Goal: Task Accomplishment & Management: Use online tool/utility

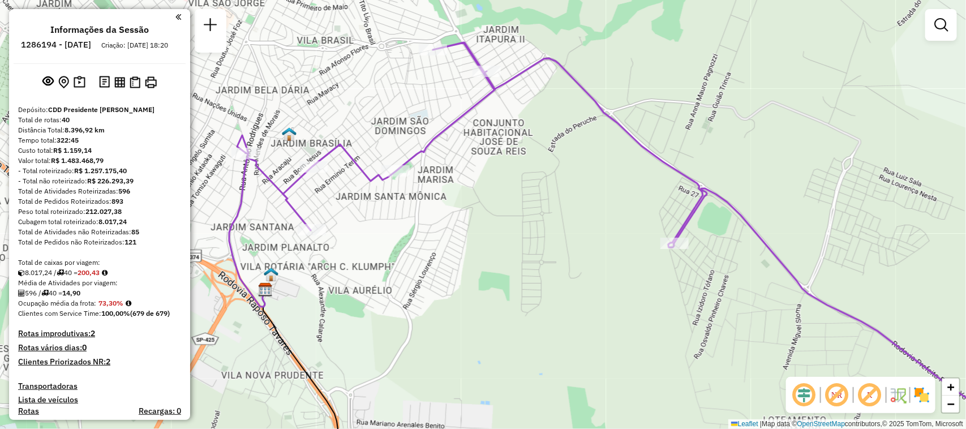
scroll to position [2665, 0]
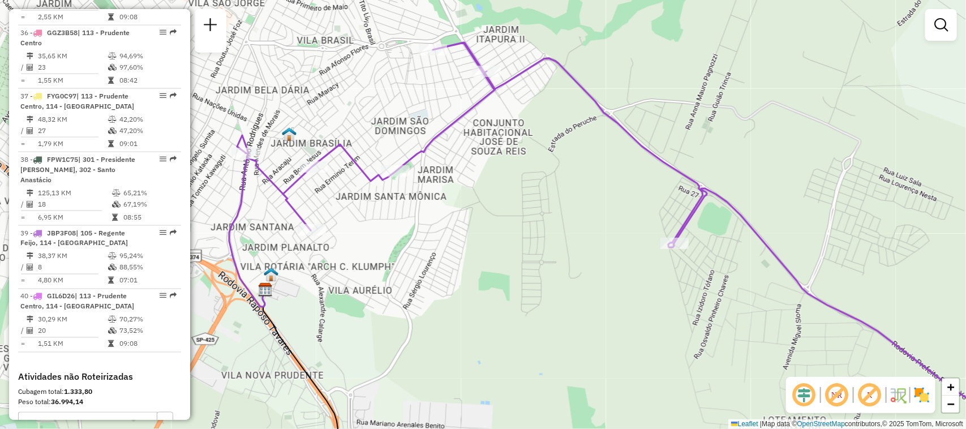
click at [2, 184] on div "Janela de atendimento Grade de atendimento Capacidade Transportadoras Veículos …" at bounding box center [483, 214] width 966 height 429
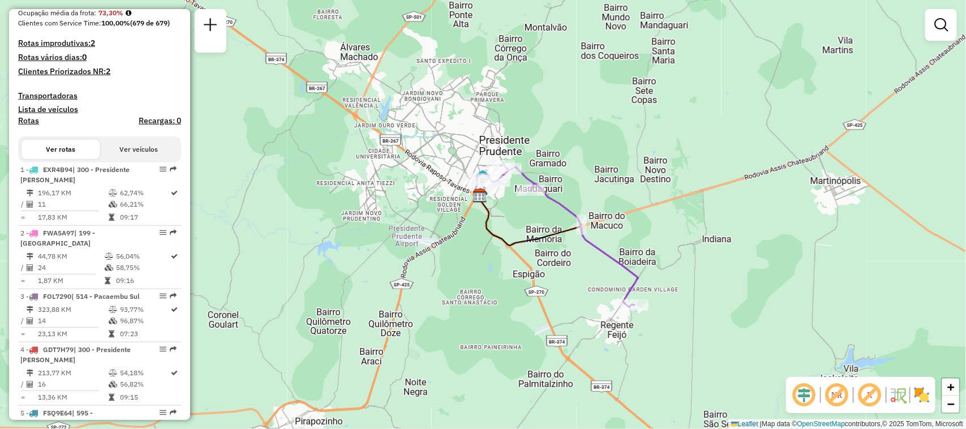
scroll to position [331, 0]
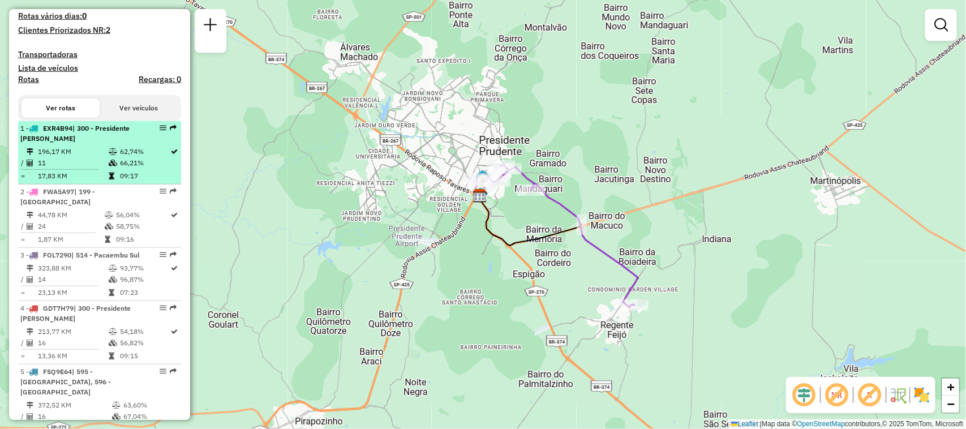
click at [160, 131] on em at bounding box center [163, 127] width 7 height 7
select select "**********"
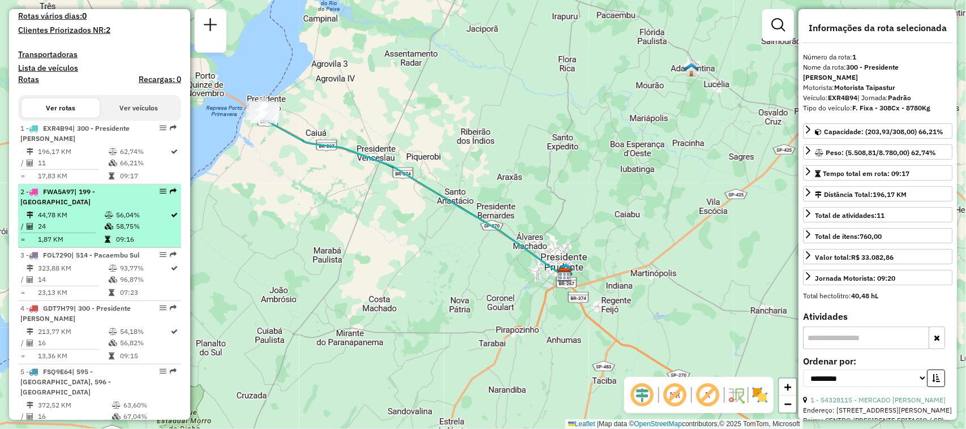
click at [160, 195] on em at bounding box center [163, 191] width 7 height 7
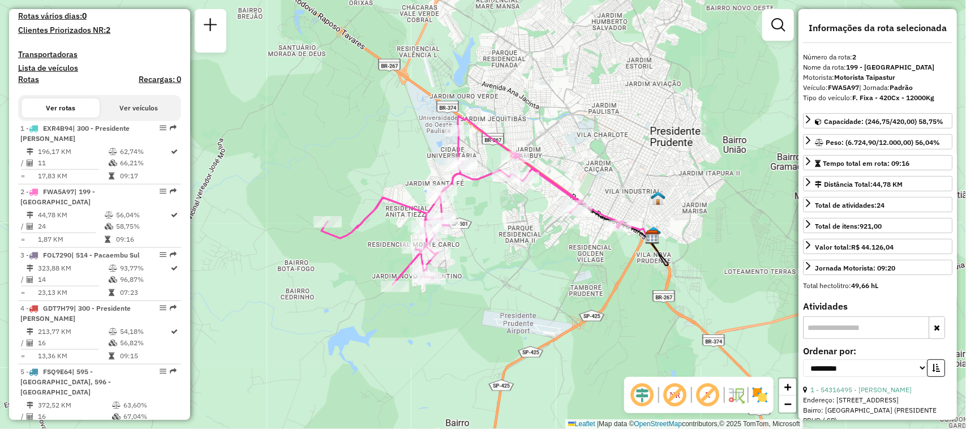
drag, startPoint x: 485, startPoint y: 292, endPoint x: 485, endPoint y: 264, distance: 28.3
click at [485, 264] on div "Janela de atendimento Grade de atendimento Capacidade Transportadoras Veículos …" at bounding box center [483, 214] width 966 height 429
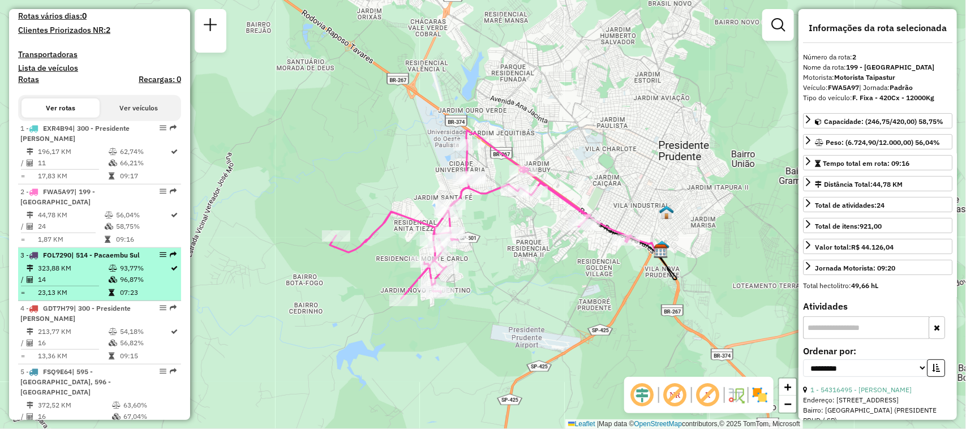
click at [160, 258] on em at bounding box center [163, 254] width 7 height 7
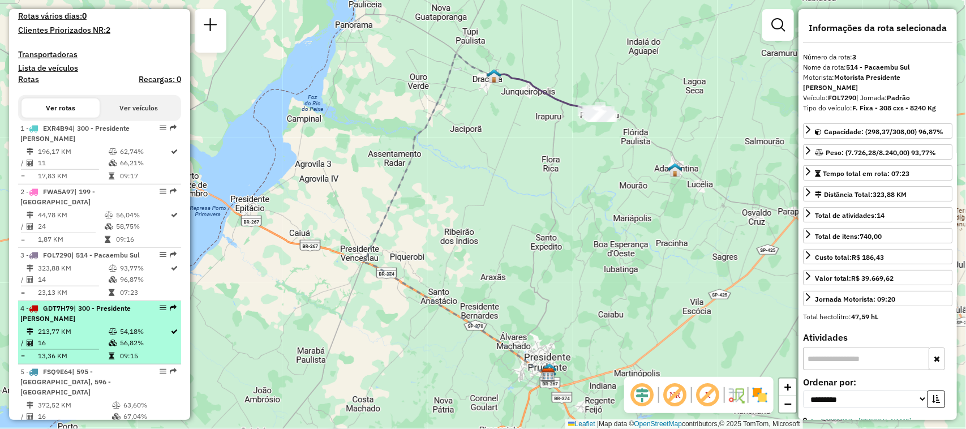
click at [160, 311] on em at bounding box center [163, 307] width 7 height 7
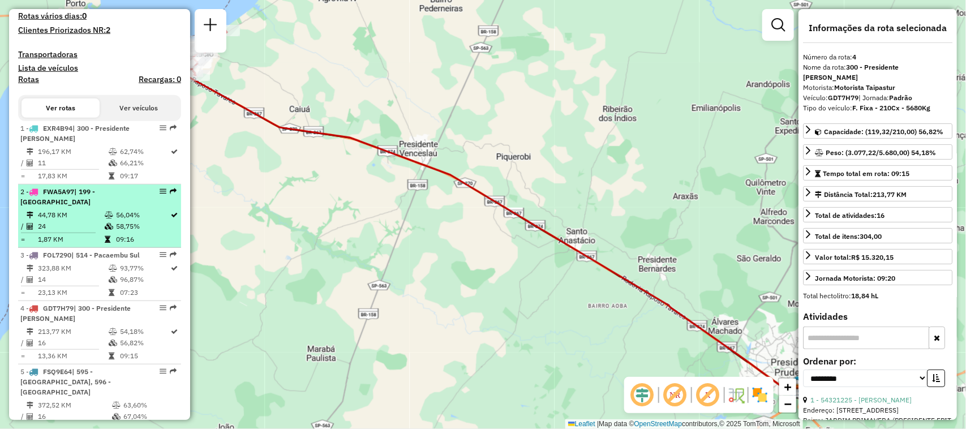
click at [162, 195] on em at bounding box center [163, 191] width 7 height 7
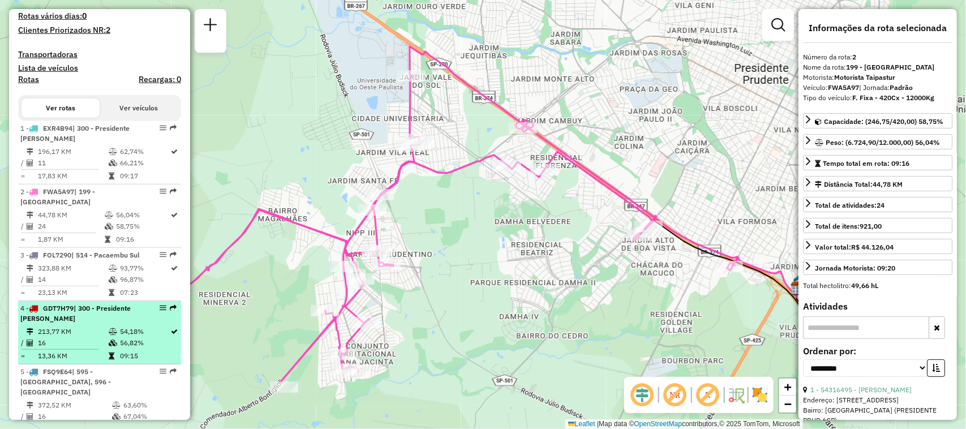
click at [160, 311] on em at bounding box center [163, 307] width 7 height 7
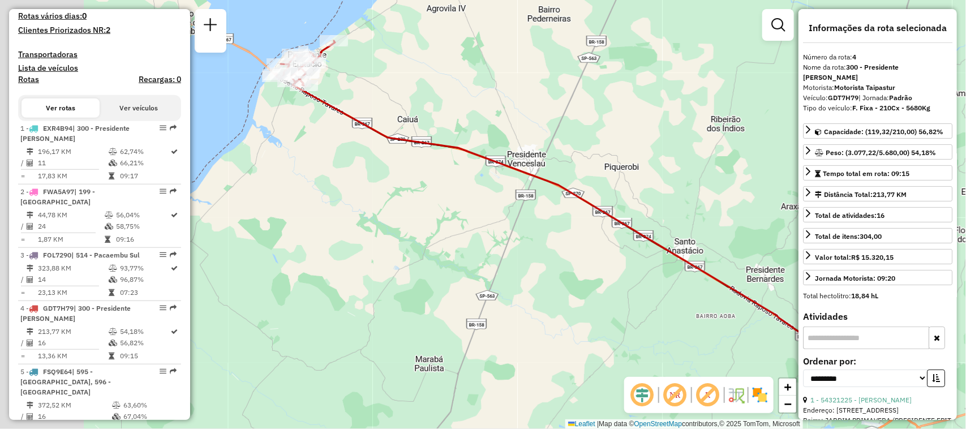
drag, startPoint x: 238, startPoint y: 239, endPoint x: 346, endPoint y: 249, distance: 108.5
click at [346, 249] on div "Janela de atendimento Grade de atendimento Capacidade Transportadoras Veículos …" at bounding box center [483, 214] width 966 height 429
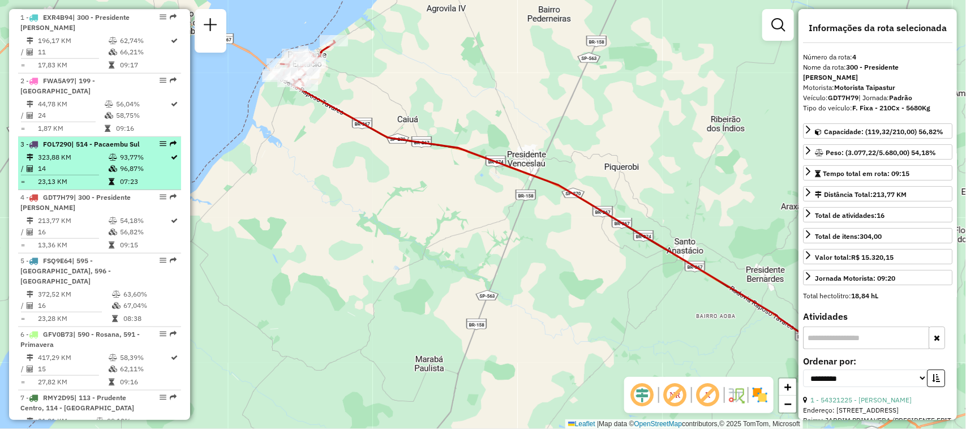
scroll to position [473, 0]
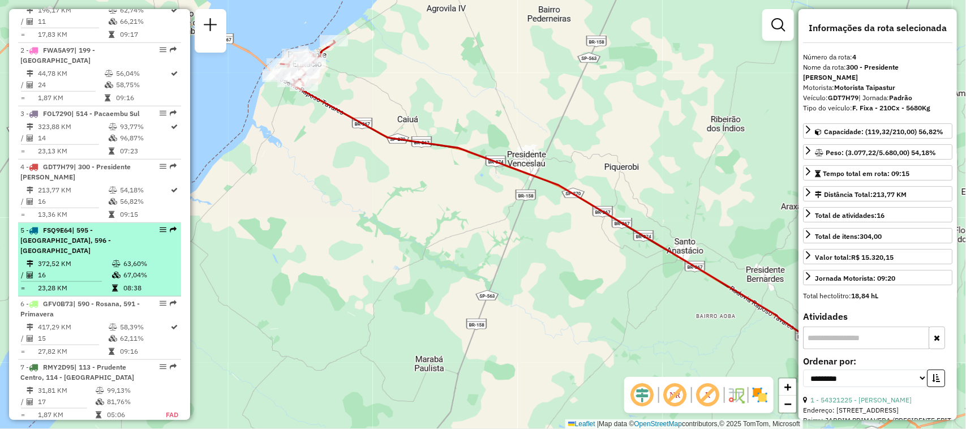
click at [160, 233] on em at bounding box center [163, 229] width 7 height 7
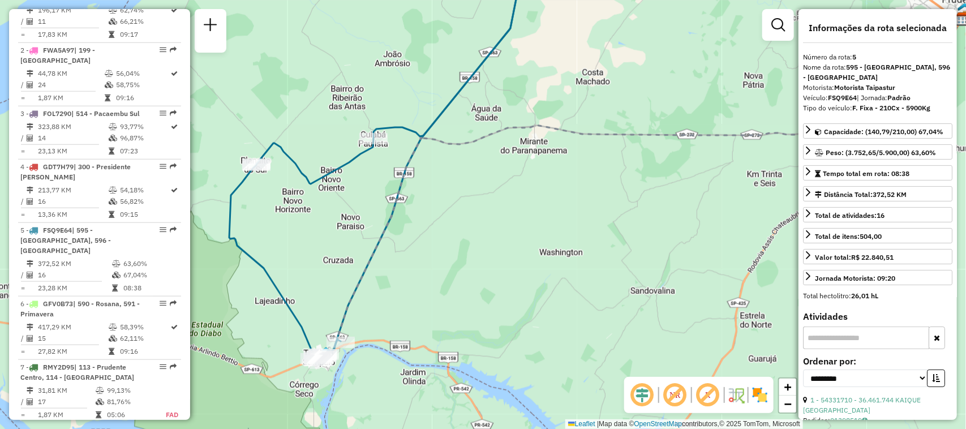
drag, startPoint x: 377, startPoint y: 297, endPoint x: 490, endPoint y: 253, distance: 121.4
click at [490, 253] on div "Janela de atendimento Grade de atendimento Capacidade Transportadoras Veículos …" at bounding box center [483, 214] width 966 height 429
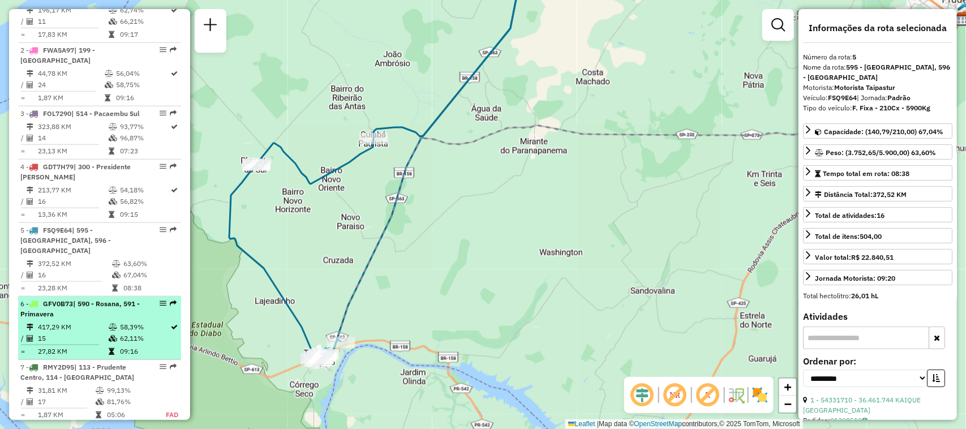
click at [160, 307] on em at bounding box center [163, 303] width 7 height 7
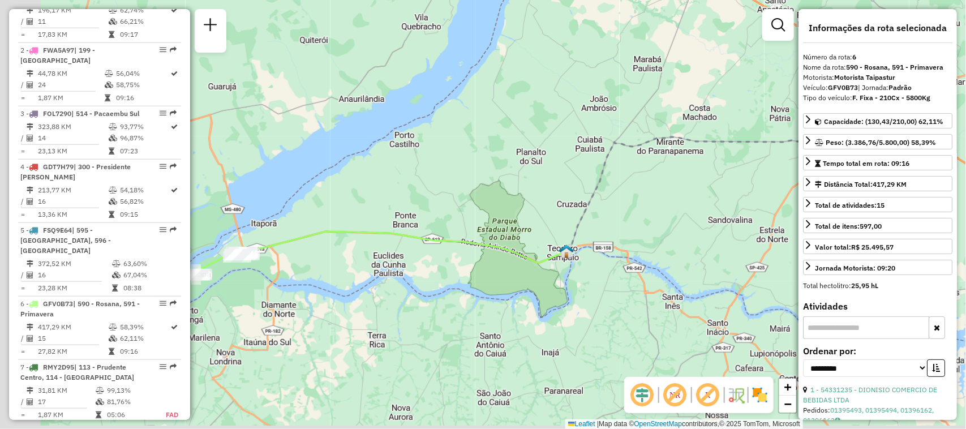
drag, startPoint x: 400, startPoint y: 312, endPoint x: 468, endPoint y: 273, distance: 78.5
click at [468, 273] on div "Janela de atendimento Grade de atendimento Capacidade Transportadoras Veículos …" at bounding box center [483, 214] width 966 height 429
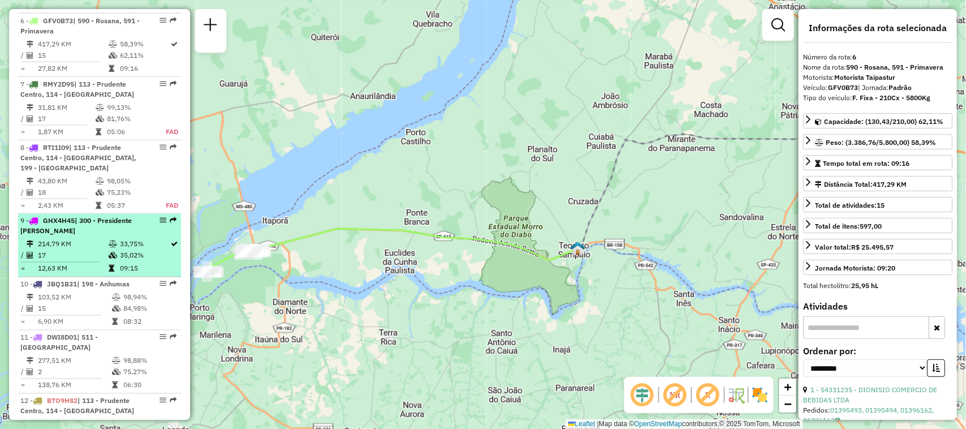
scroll to position [826, 0]
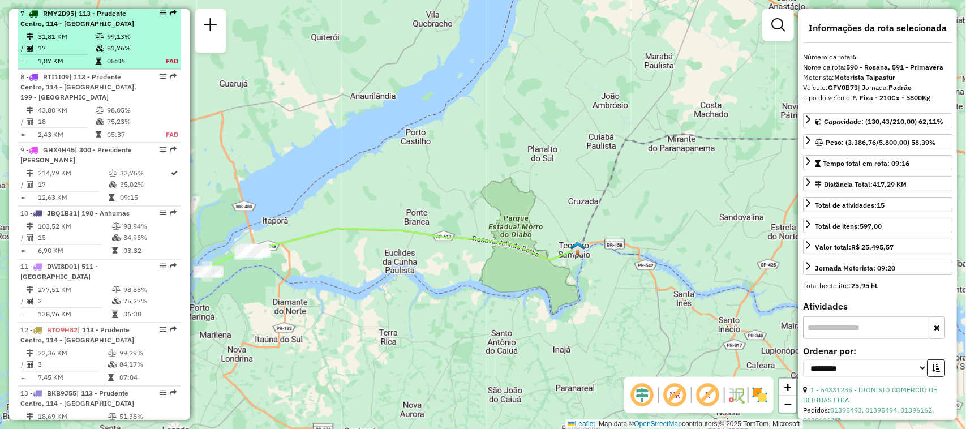
click at [162, 16] on em at bounding box center [163, 13] width 7 height 7
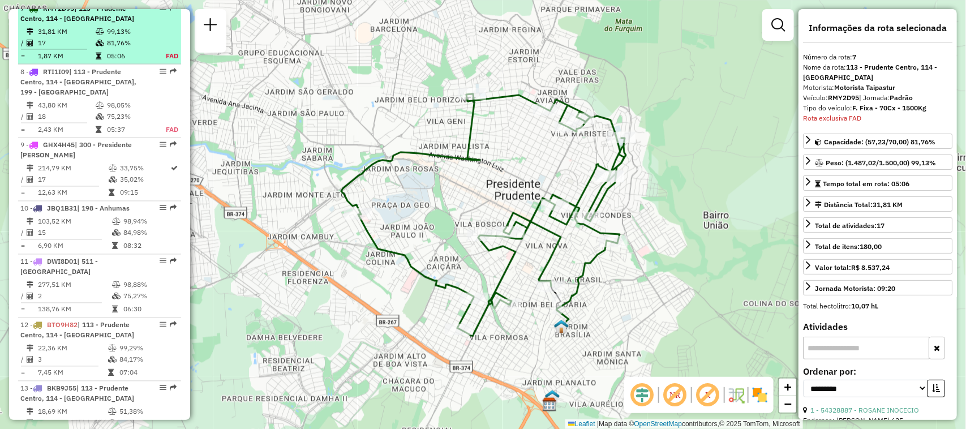
scroll to position [833, 0]
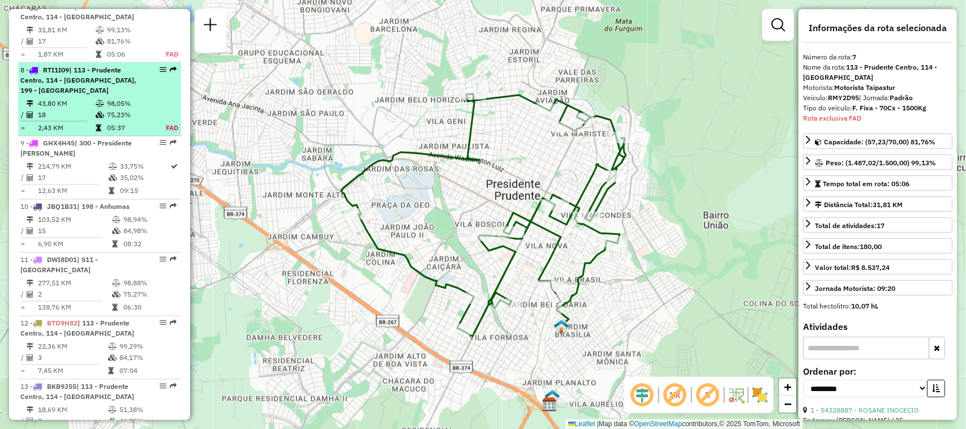
click at [160, 73] on em at bounding box center [163, 69] width 7 height 7
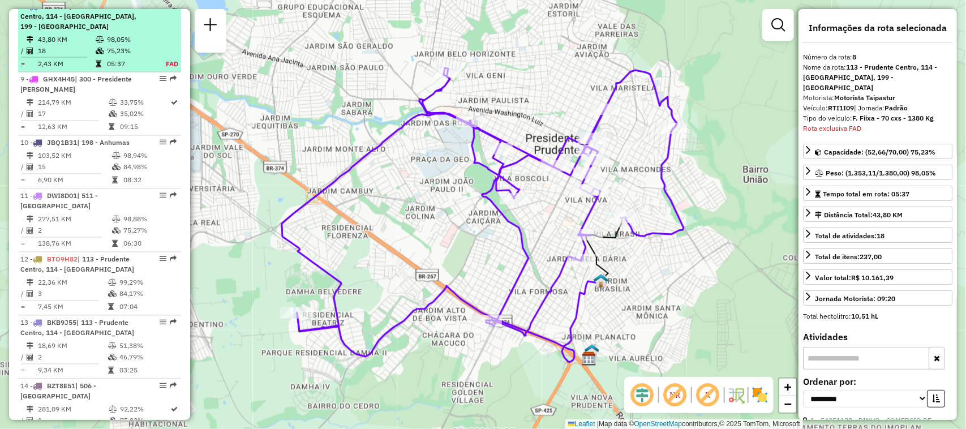
scroll to position [897, 0]
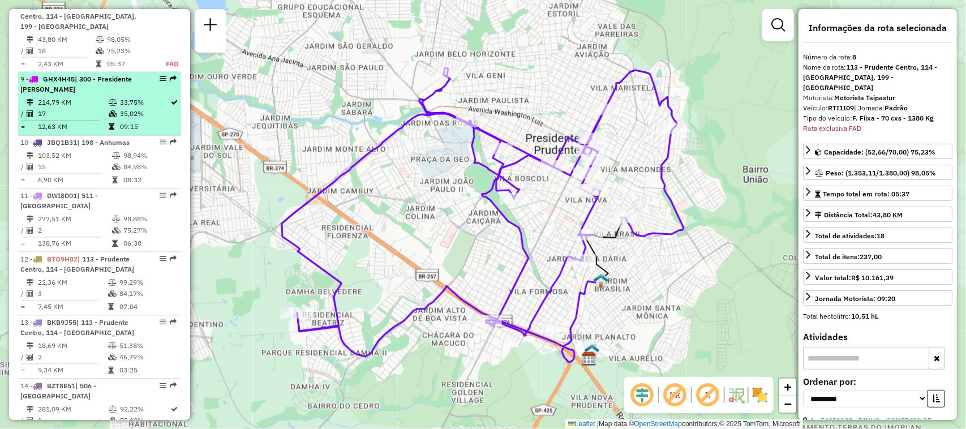
click at [160, 83] on em at bounding box center [163, 79] width 7 height 7
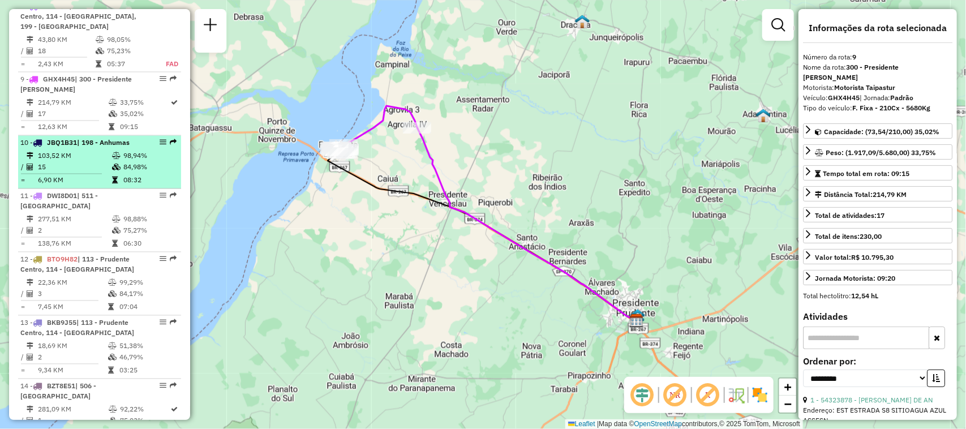
click at [161, 146] on em at bounding box center [163, 142] width 7 height 7
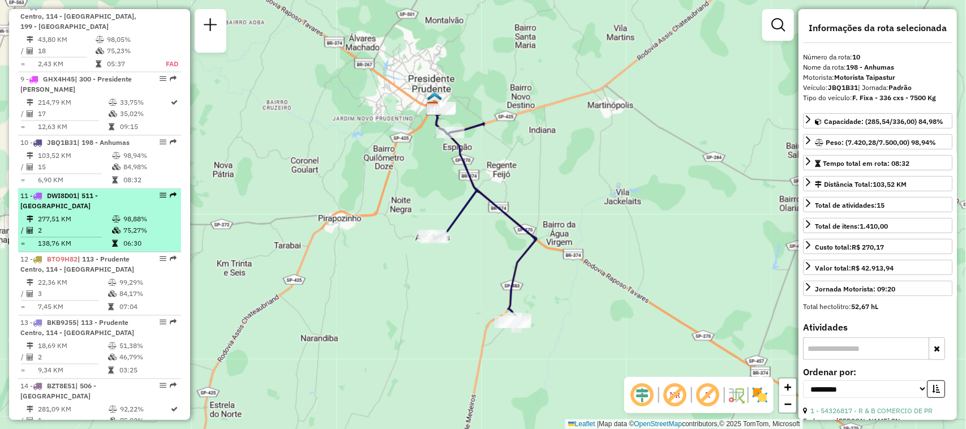
click at [160, 199] on em at bounding box center [163, 195] width 7 height 7
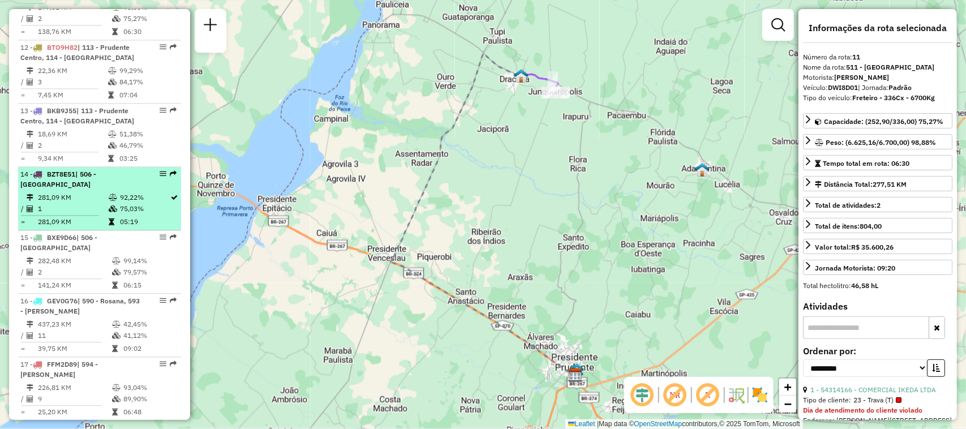
scroll to position [1180, 0]
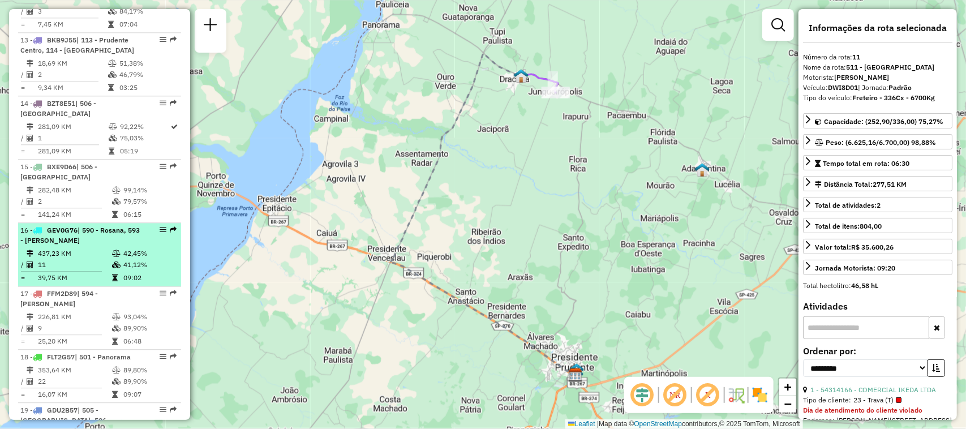
click at [160, 233] on em at bounding box center [163, 229] width 7 height 7
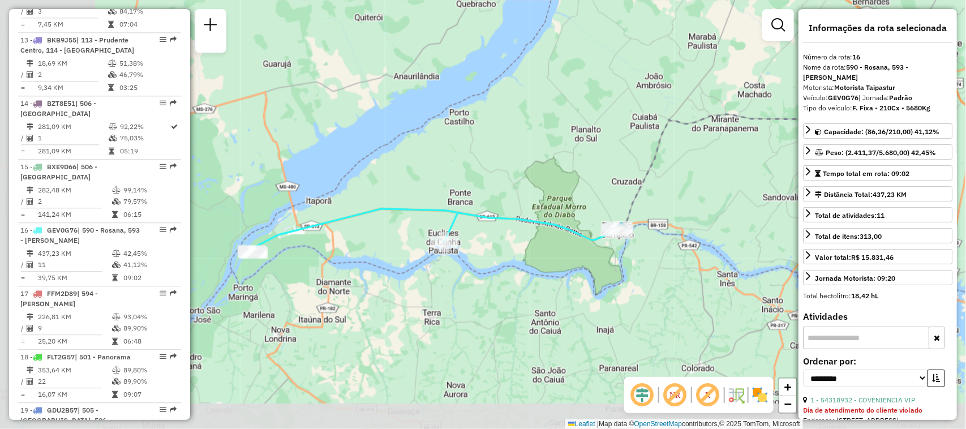
drag, startPoint x: 360, startPoint y: 316, endPoint x: 472, endPoint y: 257, distance: 126.8
click at [472, 257] on div "Janela de atendimento Grade de atendimento Capacidade Transportadoras Veículos …" at bounding box center [483, 214] width 966 height 429
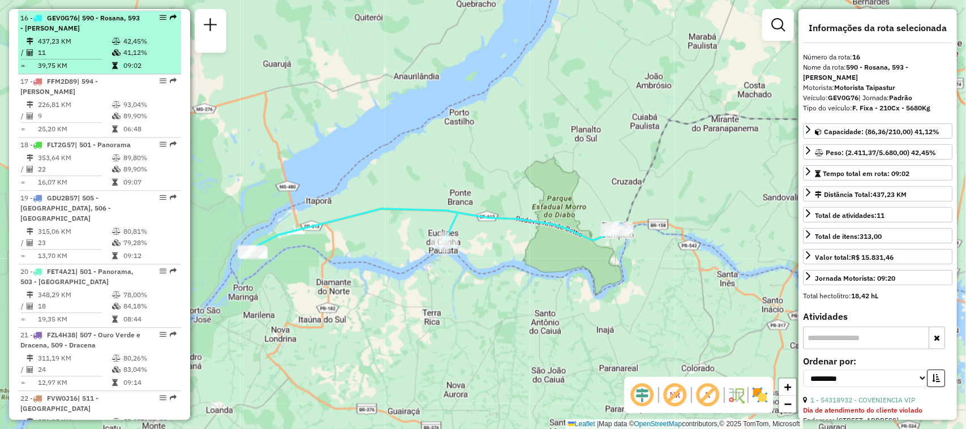
scroll to position [1463, 0]
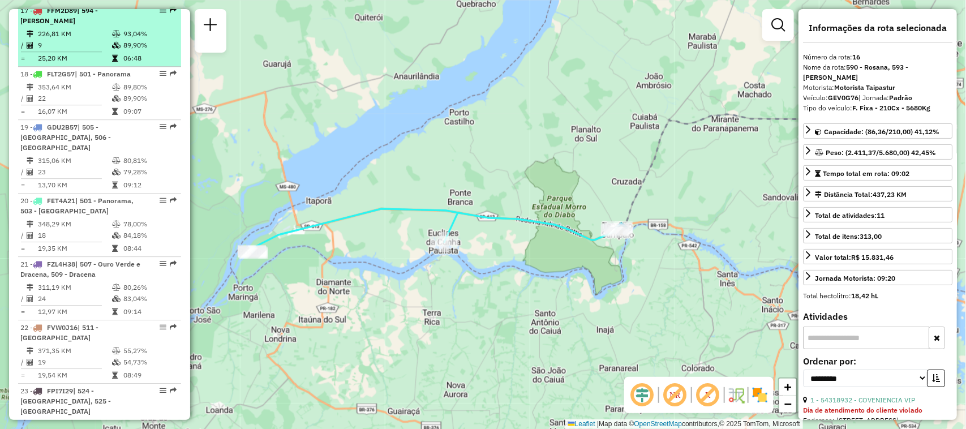
click at [161, 14] on em at bounding box center [163, 10] width 7 height 7
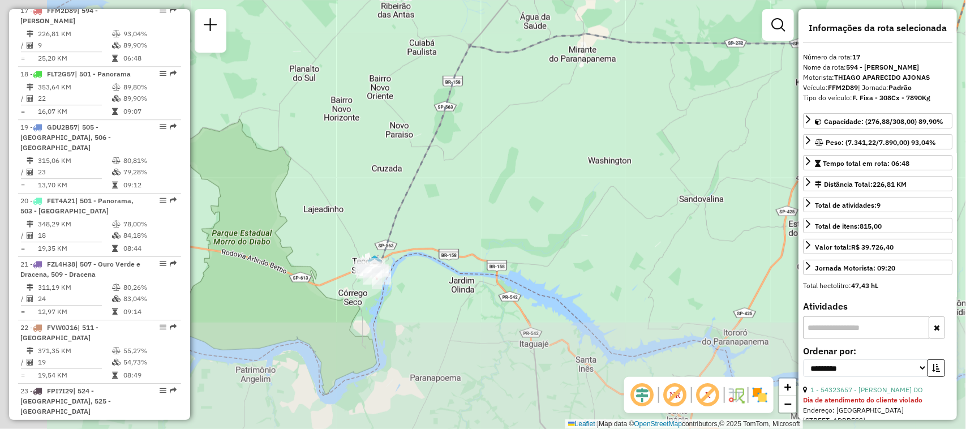
drag, startPoint x: 358, startPoint y: 280, endPoint x: 564, endPoint y: 168, distance: 234.9
click at [564, 168] on div "Janela de atendimento Grade de atendimento Capacidade Transportadoras Veículos …" at bounding box center [483, 214] width 966 height 429
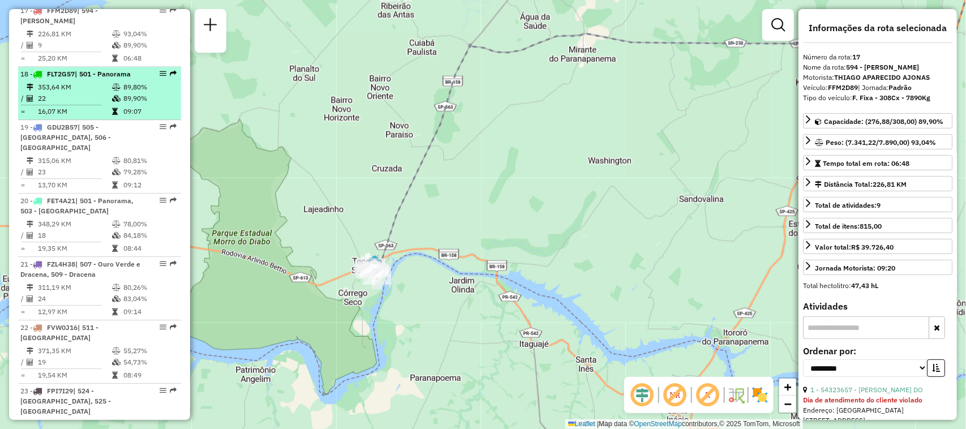
click at [160, 77] on em at bounding box center [163, 73] width 7 height 7
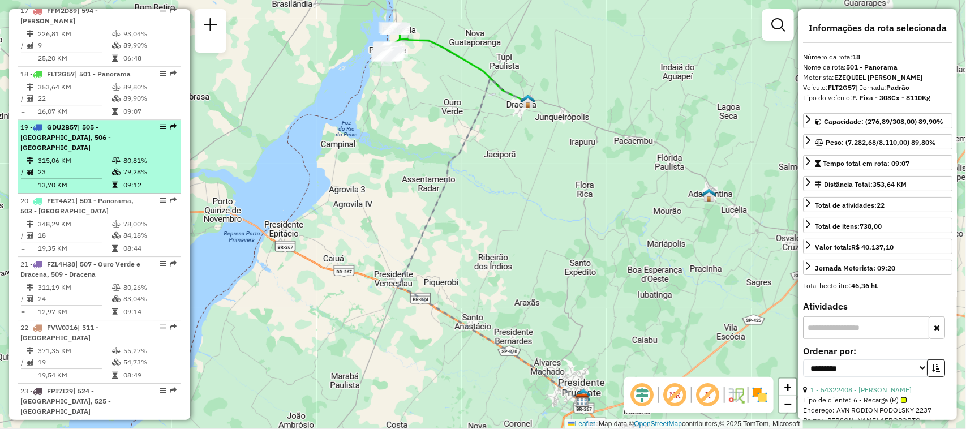
click at [162, 130] on em at bounding box center [163, 126] width 7 height 7
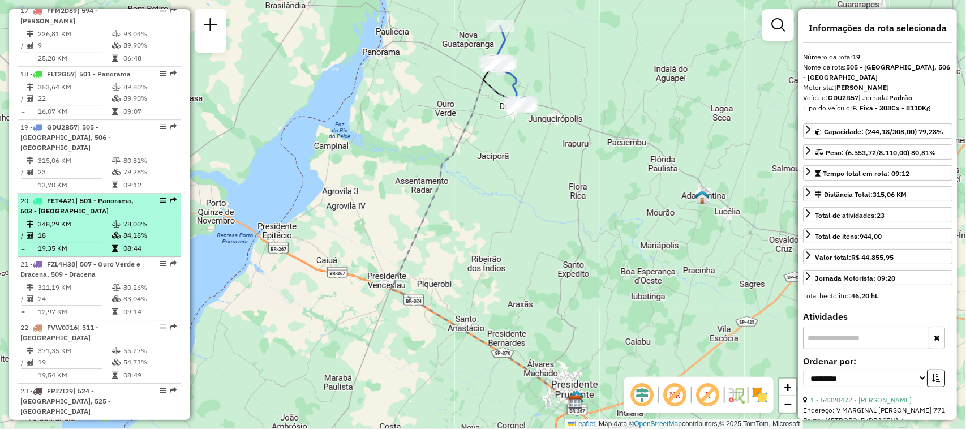
click at [161, 198] on em at bounding box center [163, 200] width 7 height 7
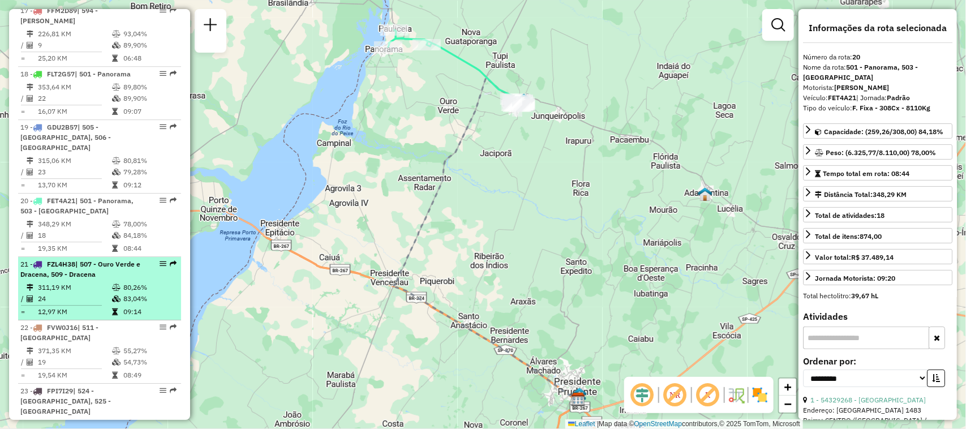
click at [160, 263] on em at bounding box center [163, 263] width 7 height 7
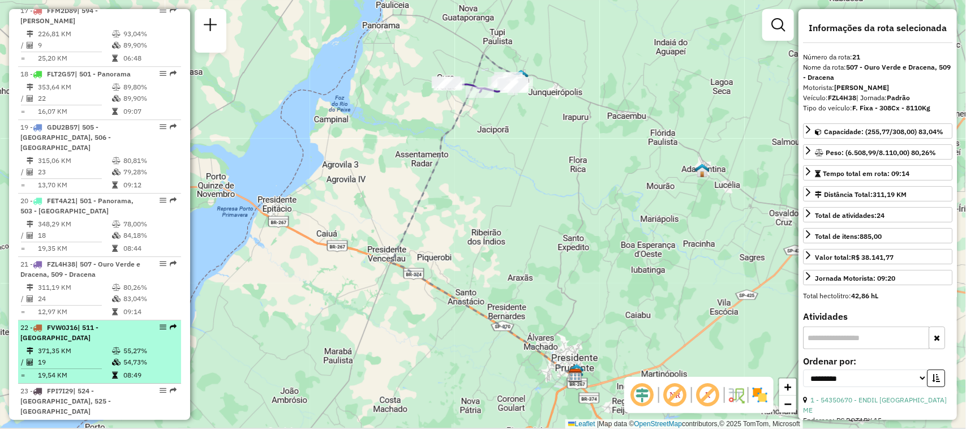
click at [160, 324] on em at bounding box center [163, 327] width 7 height 7
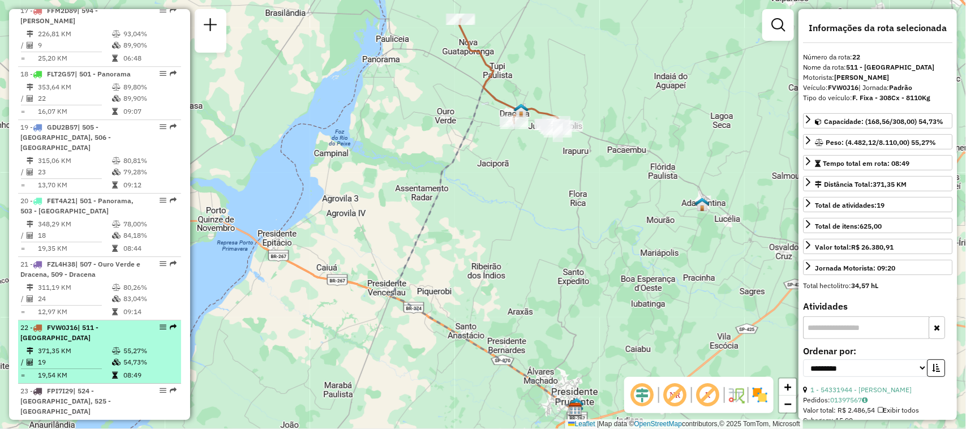
scroll to position [1534, 0]
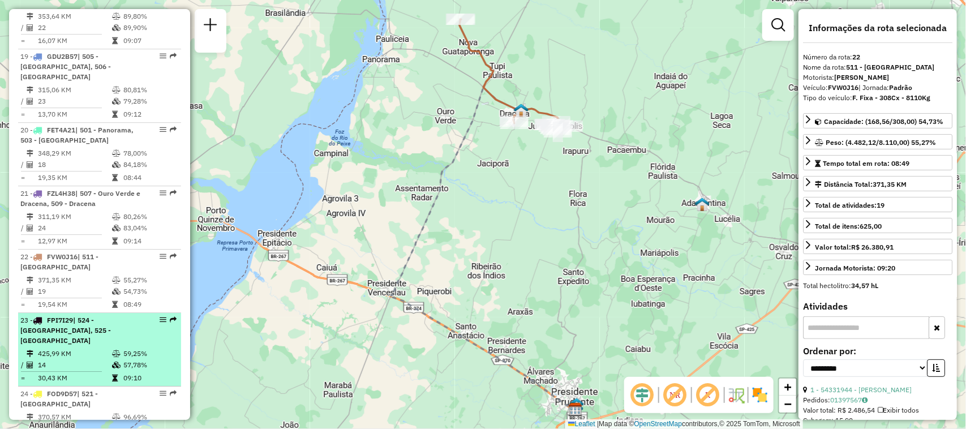
click at [161, 320] on em at bounding box center [163, 319] width 7 height 7
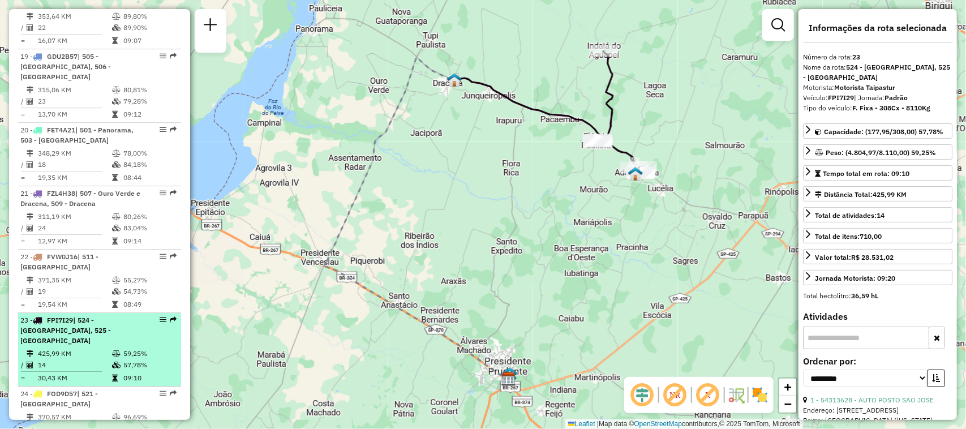
scroll to position [1604, 0]
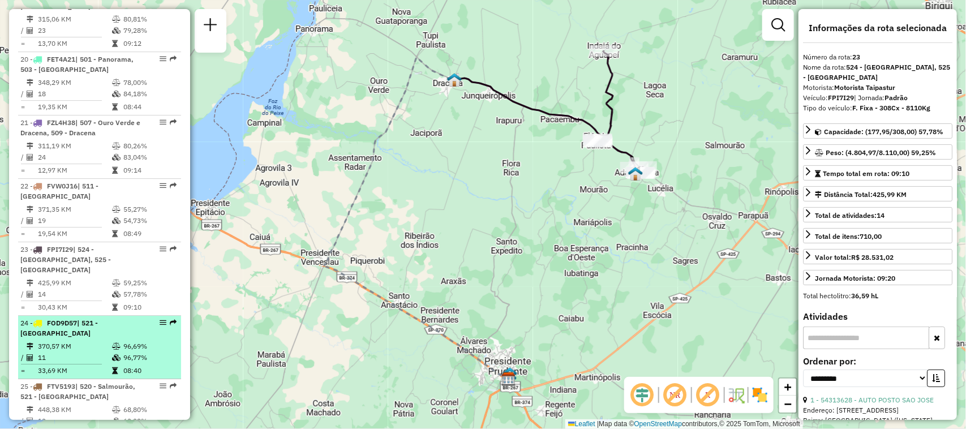
click at [160, 319] on em at bounding box center [163, 322] width 7 height 7
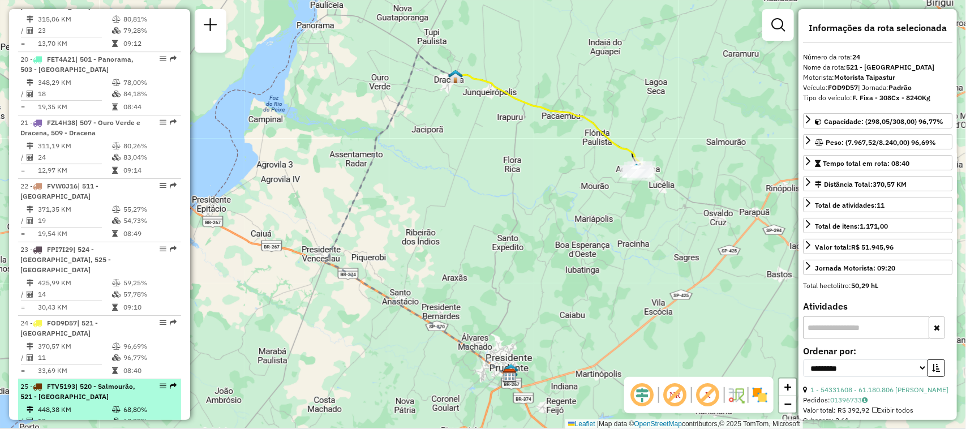
click at [162, 382] on em at bounding box center [163, 385] width 7 height 7
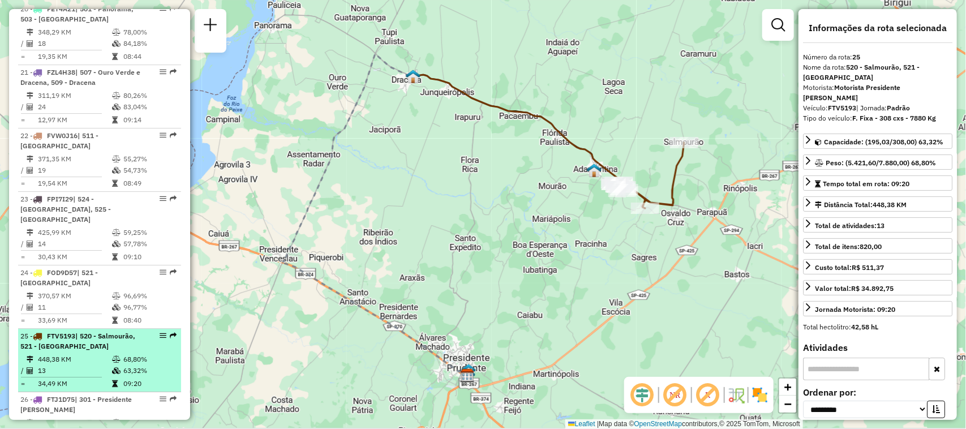
scroll to position [1675, 0]
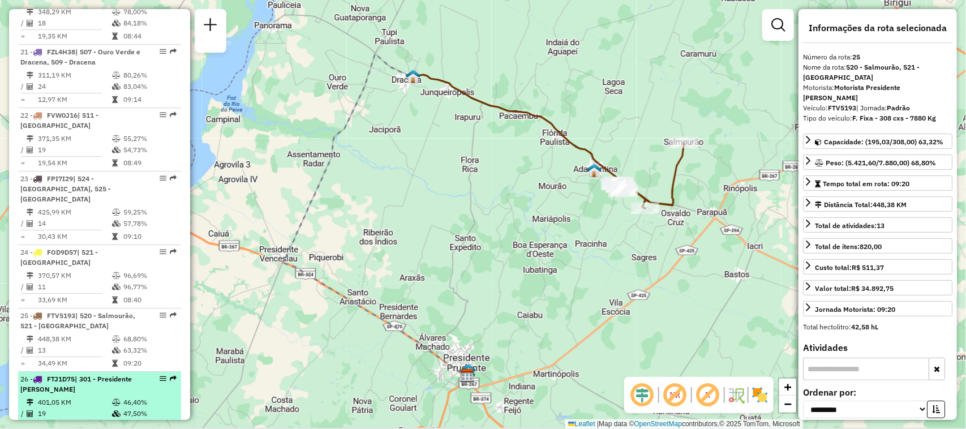
click at [160, 375] on em at bounding box center [163, 378] width 7 height 7
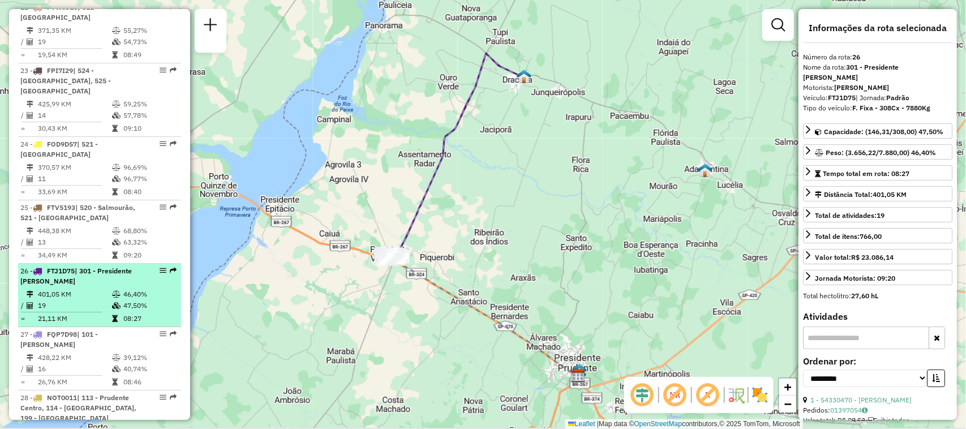
scroll to position [1816, 0]
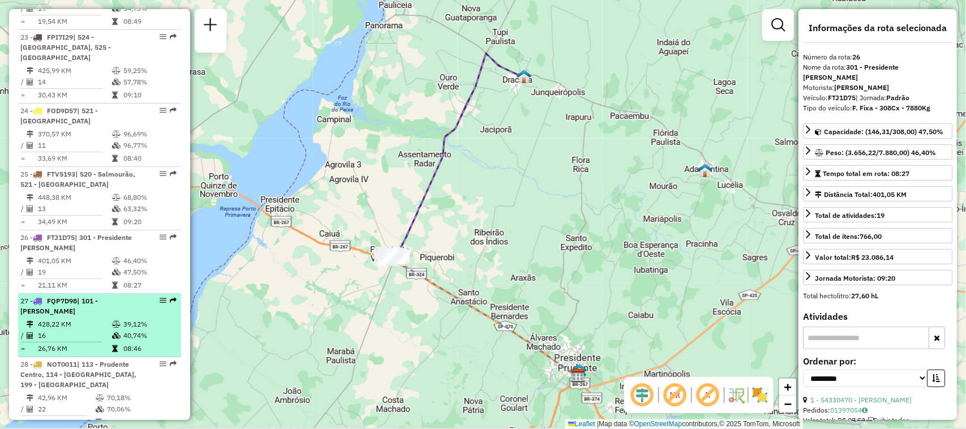
click at [160, 297] on em at bounding box center [163, 300] width 7 height 7
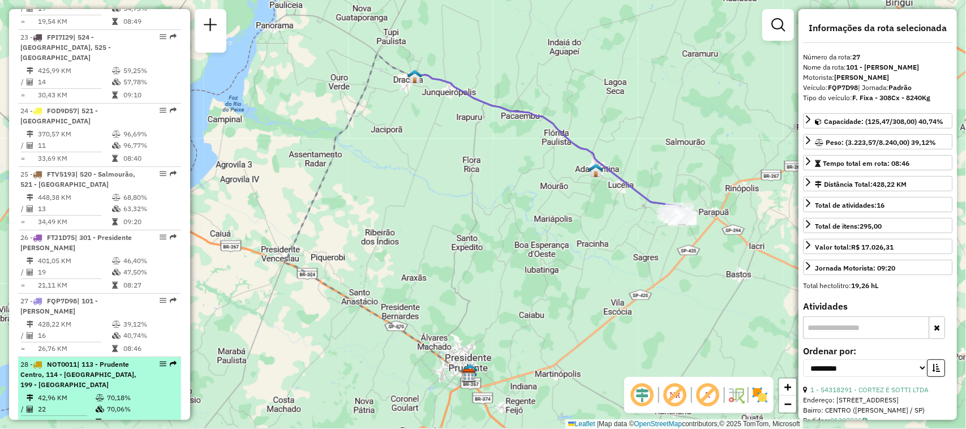
click at [160, 360] on em at bounding box center [163, 363] width 7 height 7
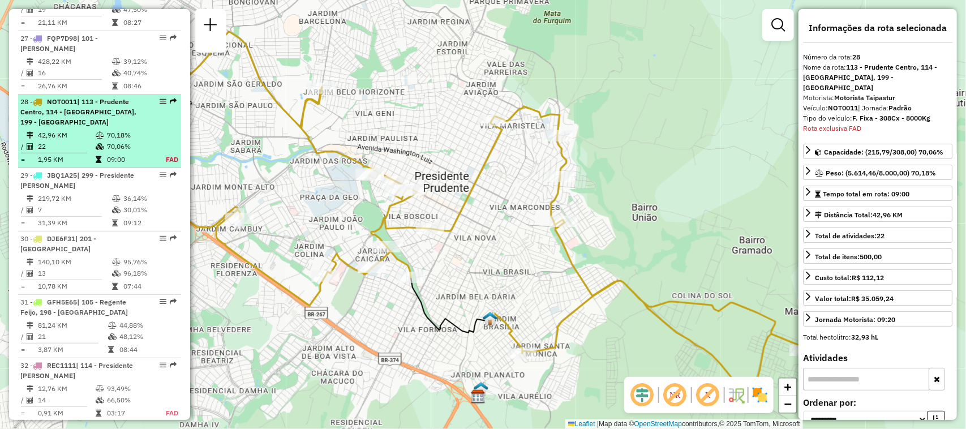
scroll to position [2145, 0]
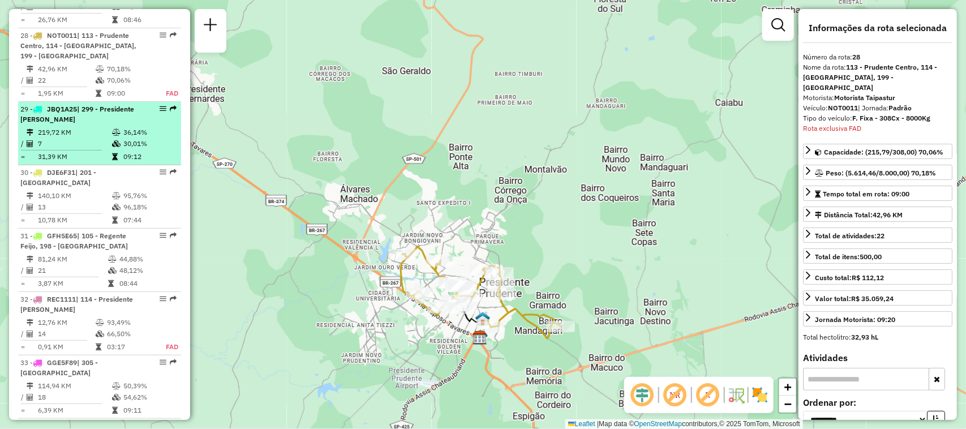
click at [160, 105] on em at bounding box center [163, 108] width 7 height 7
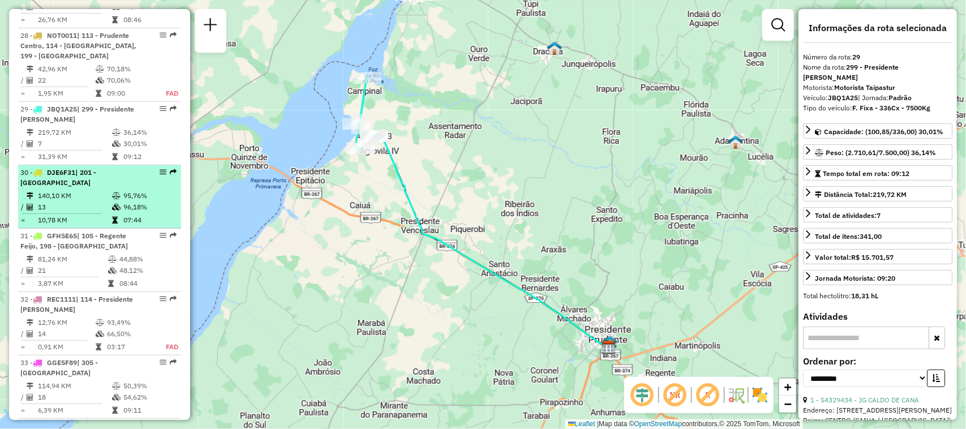
click at [160, 169] on em at bounding box center [163, 172] width 7 height 7
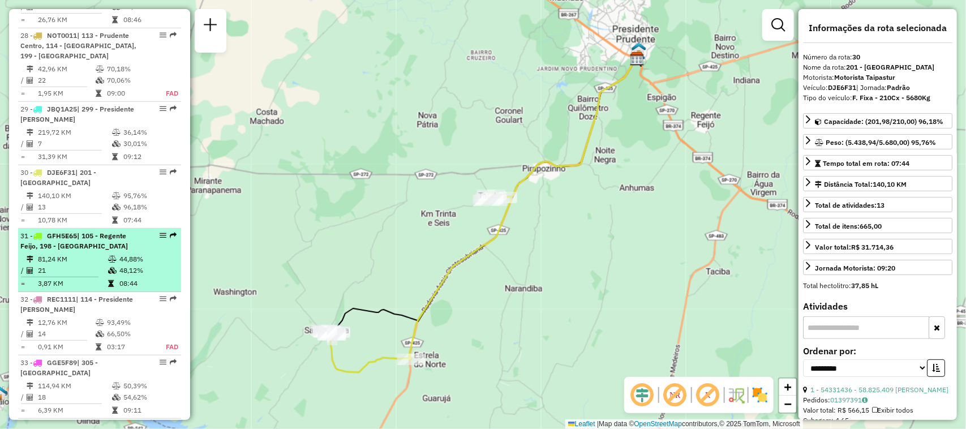
click at [160, 232] on em at bounding box center [163, 235] width 7 height 7
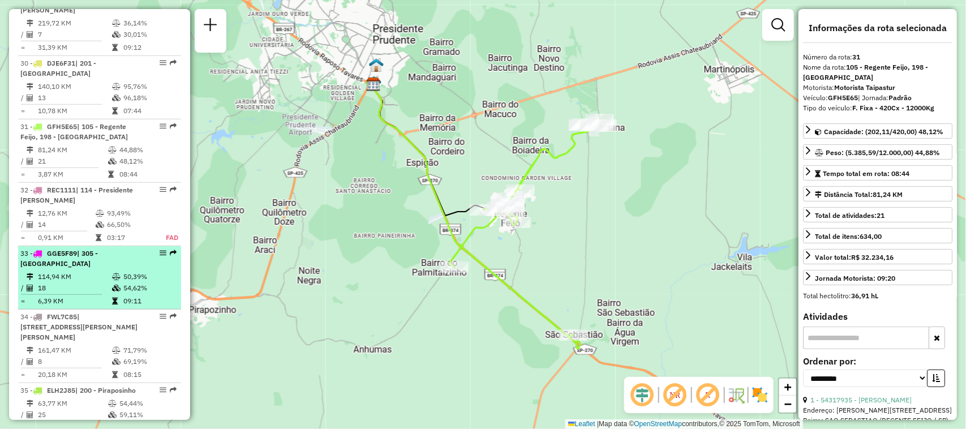
scroll to position [2286, 0]
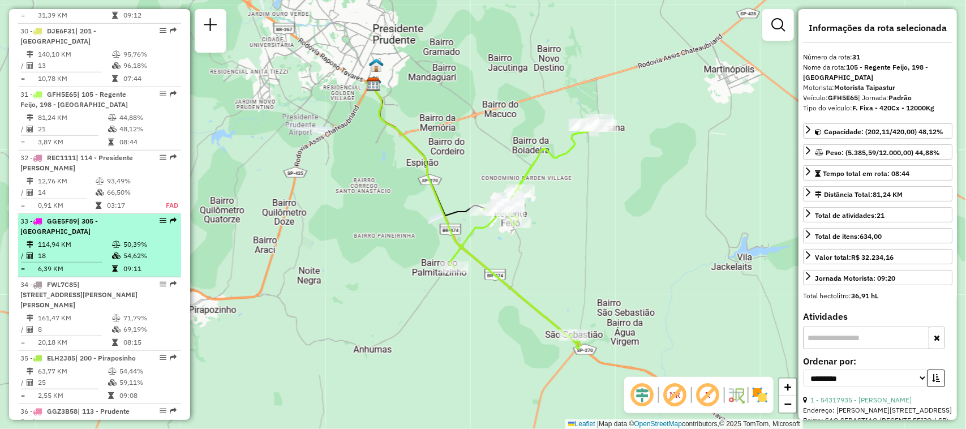
click at [156, 217] on div at bounding box center [160, 220] width 34 height 7
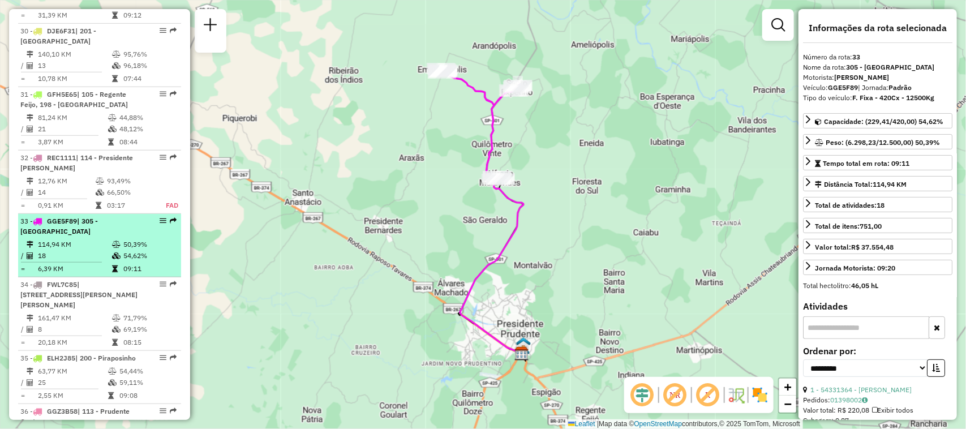
scroll to position [2357, 0]
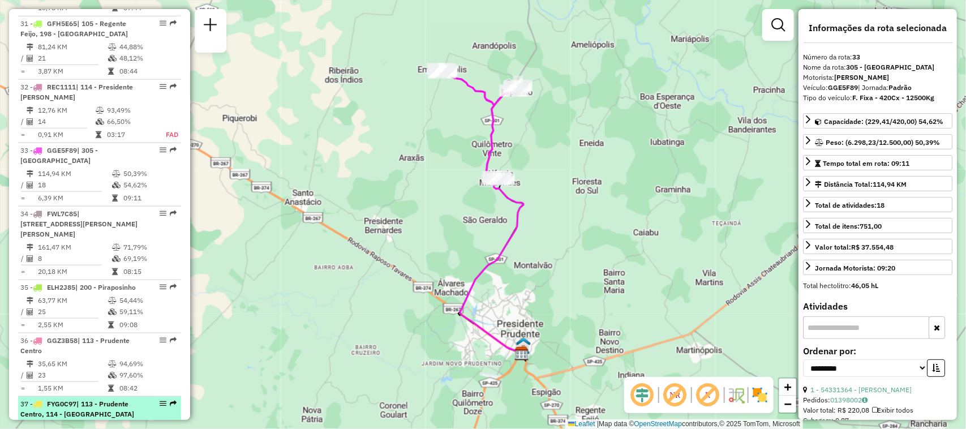
click at [160, 400] on em at bounding box center [163, 403] width 7 height 7
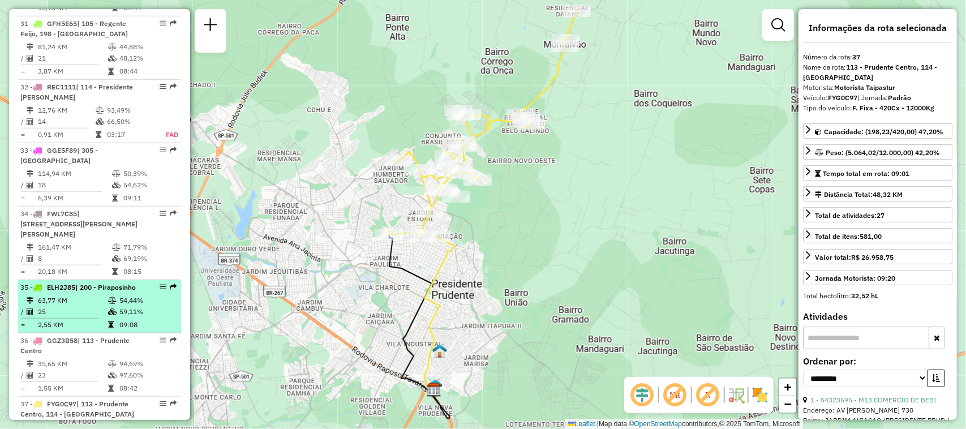
click at [162, 282] on div "35 - ELH2J85 | 200 - Piraposinho" at bounding box center [99, 287] width 158 height 10
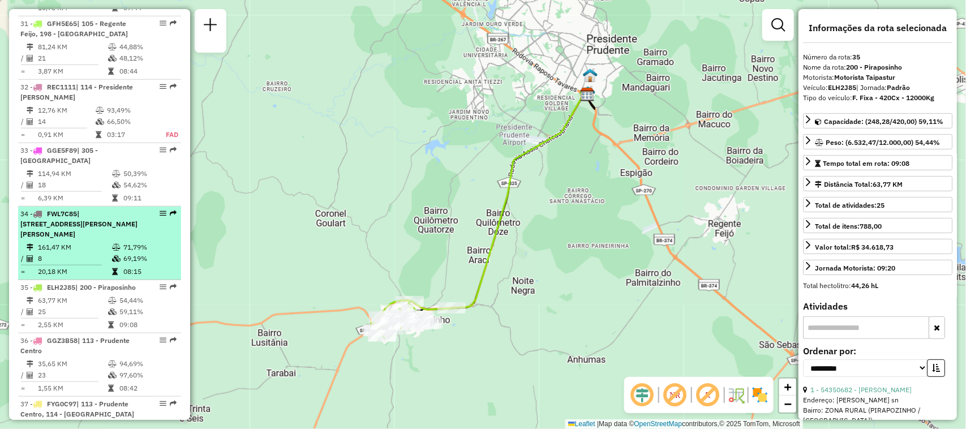
click at [160, 210] on em at bounding box center [163, 213] width 7 height 7
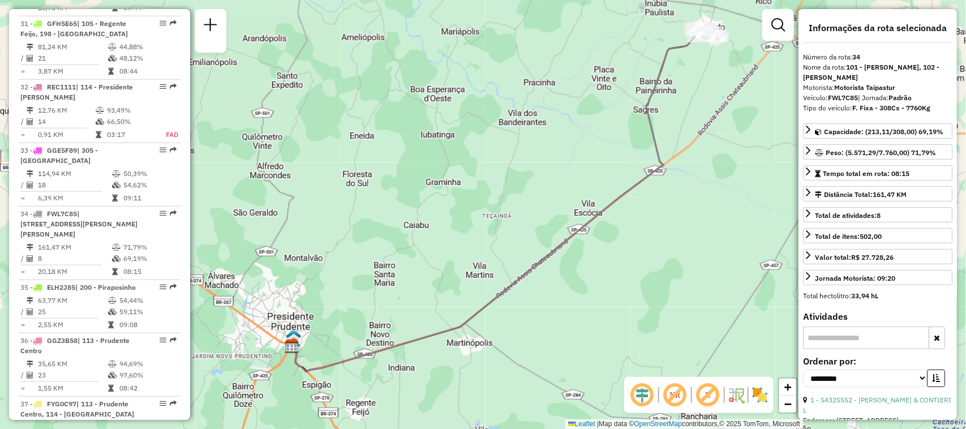
drag, startPoint x: 550, startPoint y: 183, endPoint x: 588, endPoint y: 156, distance: 47.1
click at [588, 156] on div "Janela de atendimento Grade de atendimento Capacidade Transportadoras Veículos …" at bounding box center [483, 214] width 966 height 429
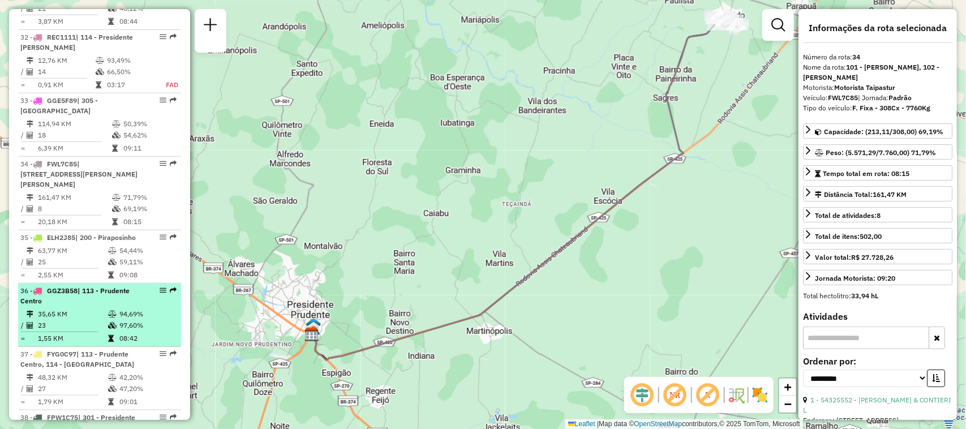
scroll to position [2428, 0]
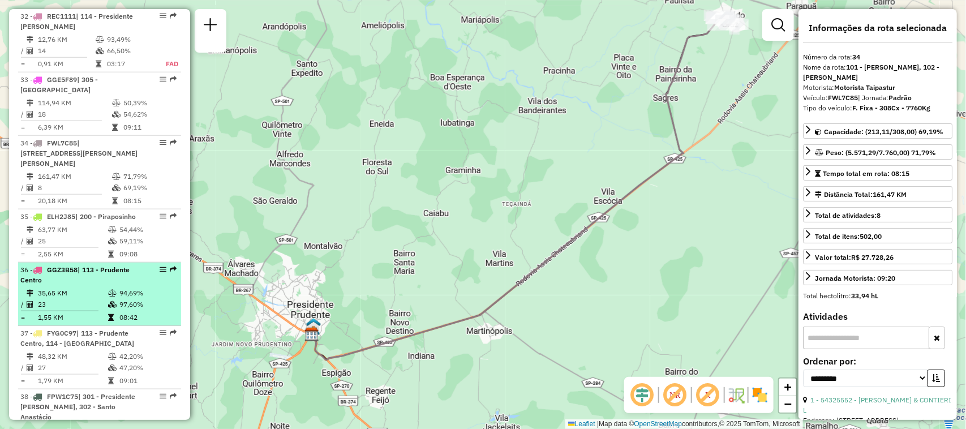
click at [160, 266] on em at bounding box center [163, 269] width 7 height 7
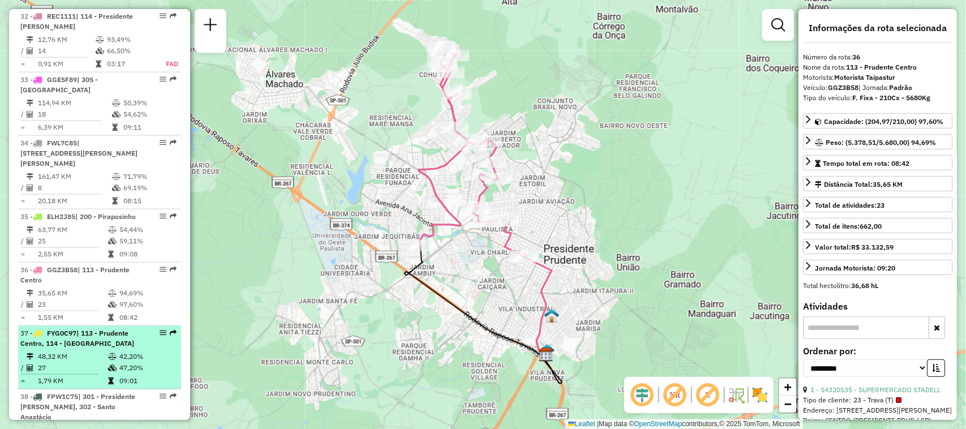
click at [160, 329] on em at bounding box center [163, 332] width 7 height 7
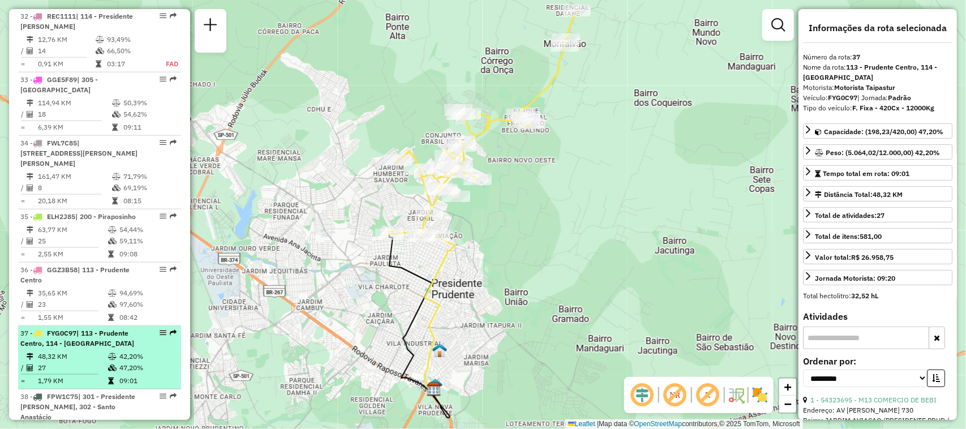
scroll to position [2499, 0]
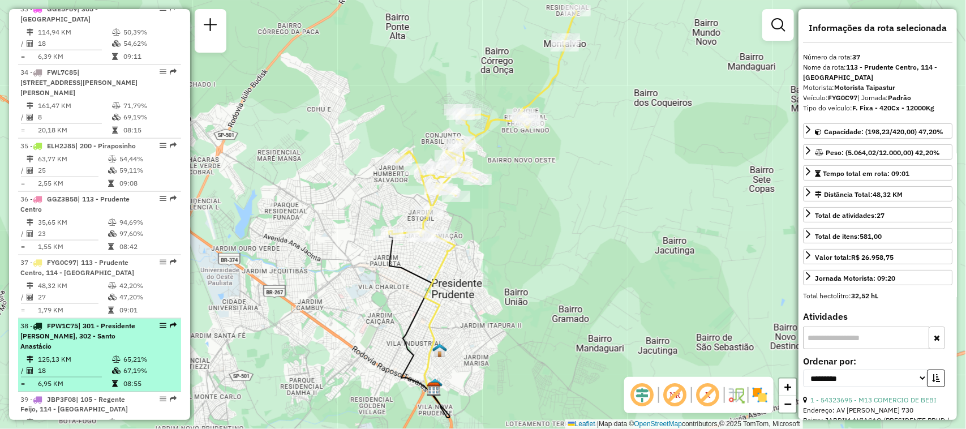
click at [160, 322] on em at bounding box center [163, 325] width 7 height 7
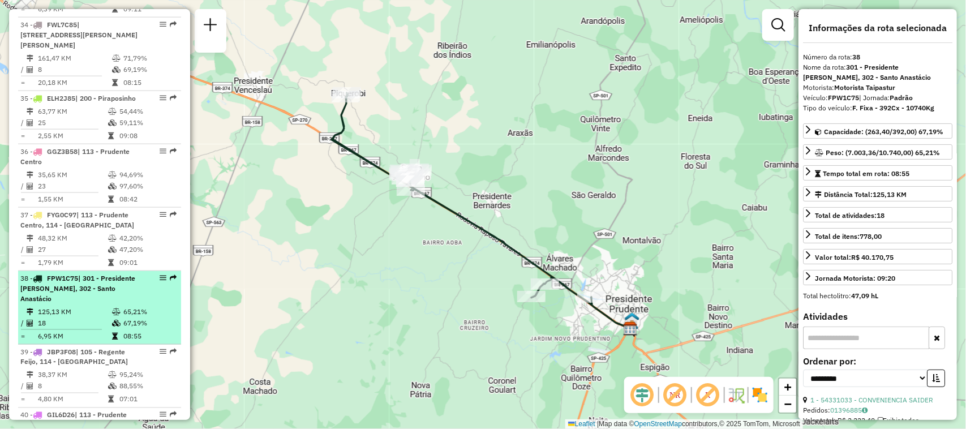
scroll to position [2569, 0]
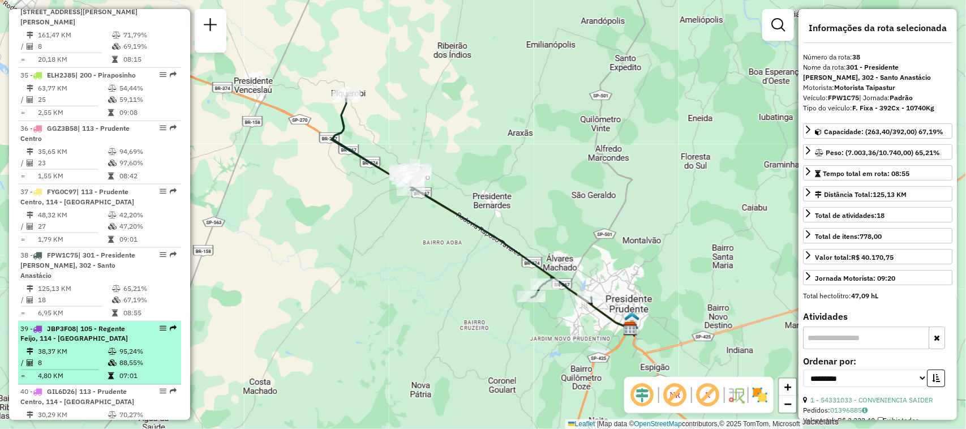
click at [160, 325] on em at bounding box center [163, 328] width 7 height 7
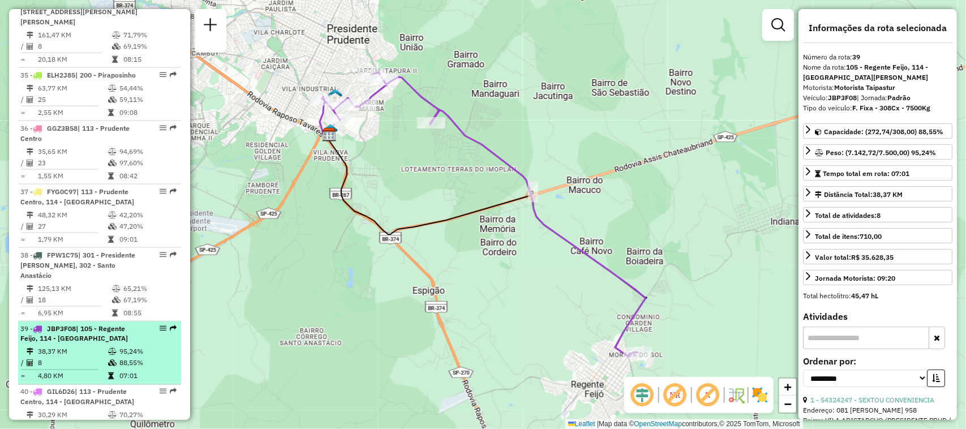
scroll to position [2640, 0]
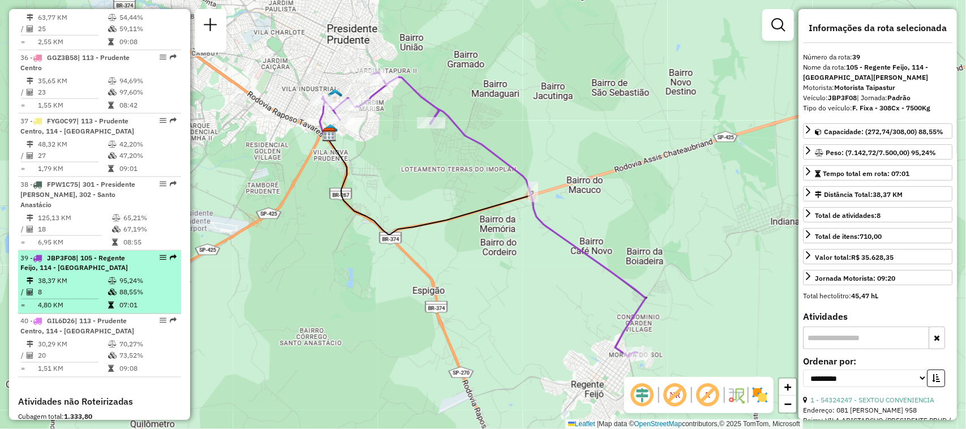
click at [160, 316] on div "40 - GIL6D26 | 113 - Prudente Centro, 114 - [GEOGRAPHIC_DATA]" at bounding box center [99, 326] width 158 height 20
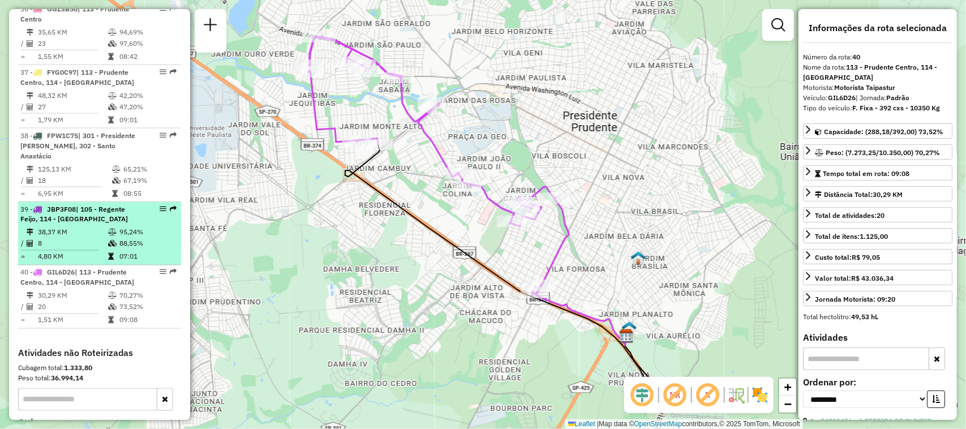
scroll to position [2711, 0]
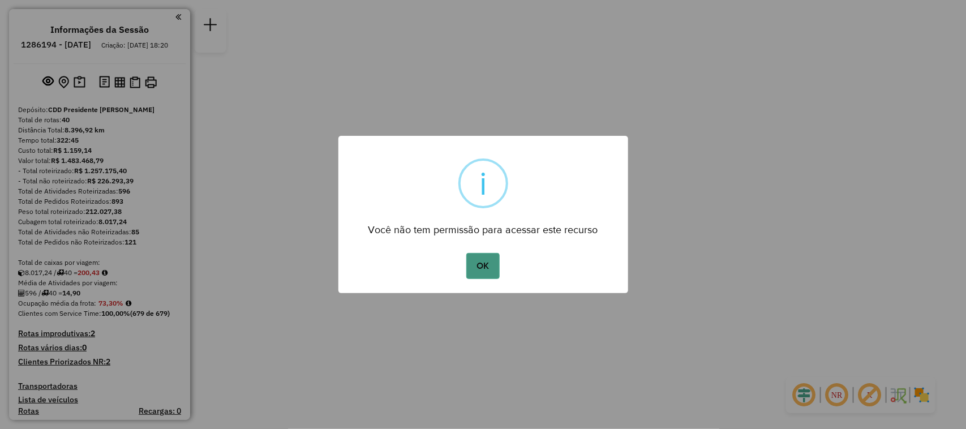
click at [481, 261] on button "OK" at bounding box center [482, 266] width 33 height 26
